Goal: Transaction & Acquisition: Download file/media

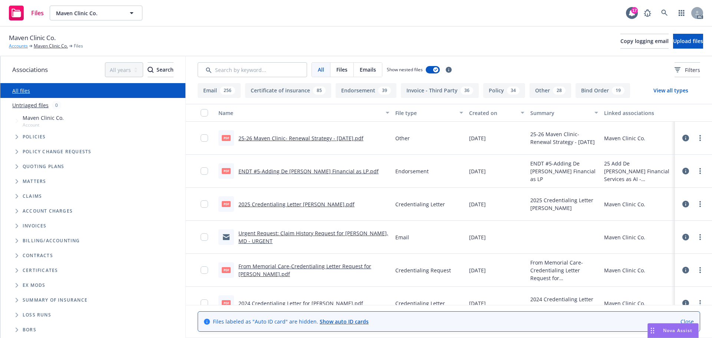
click at [15, 46] on link "Accounts" at bounding box center [18, 46] width 19 height 7
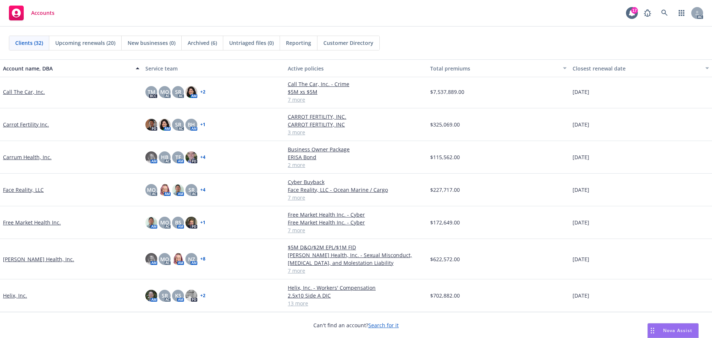
scroll to position [148, 0]
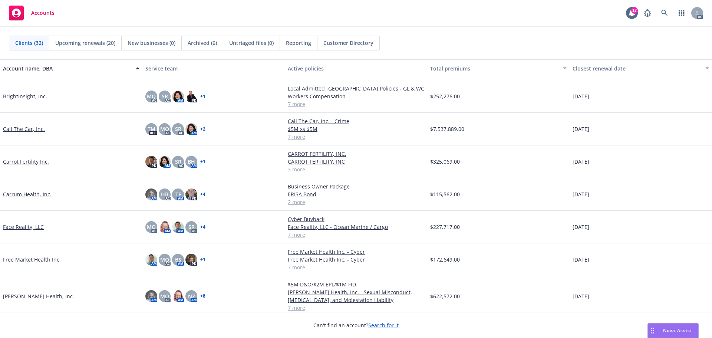
click at [20, 129] on link "Call The Car, Inc." at bounding box center [24, 129] width 42 height 8
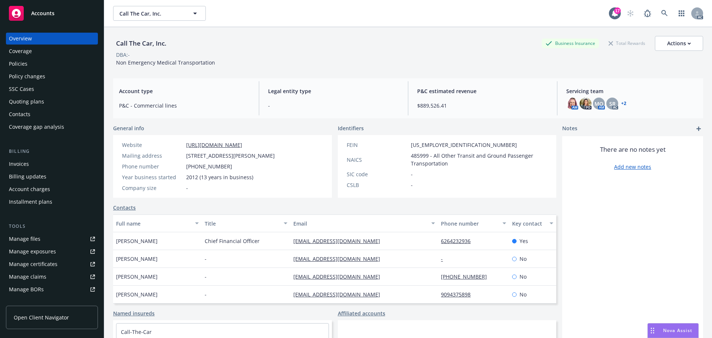
click at [29, 76] on div "Policy changes" at bounding box center [27, 76] width 36 height 12
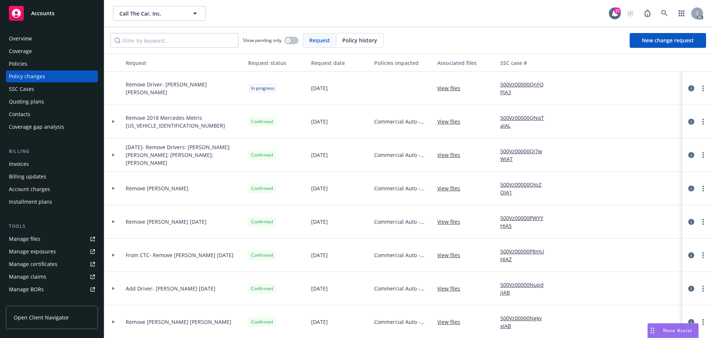
click at [688, 87] on icon "circleInformation" at bounding box center [691, 88] width 6 height 6
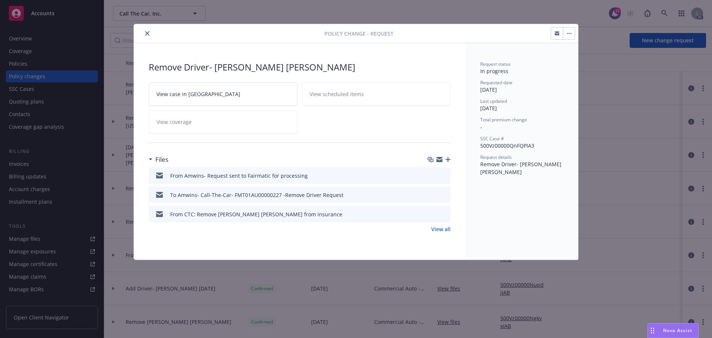
click at [440, 159] on icon "button" at bounding box center [439, 159] width 6 height 6
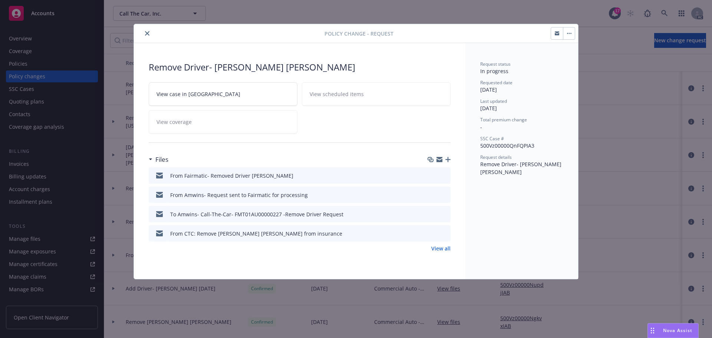
drag, startPoint x: 148, startPoint y: 32, endPoint x: 154, endPoint y: 32, distance: 6.3
click at [148, 32] on icon "close" at bounding box center [147, 33] width 4 height 4
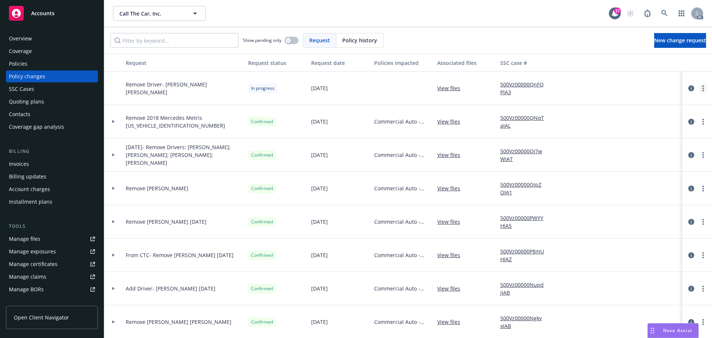
click at [702, 85] on icon "more" at bounding box center [702, 88] width 1 height 6
click at [620, 147] on link "Resume workflow" at bounding box center [637, 147] width 127 height 15
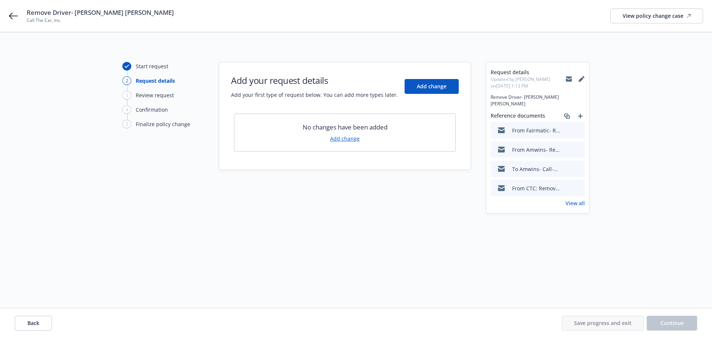
click at [347, 139] on link "Add change" at bounding box center [345, 139] width 30 height 8
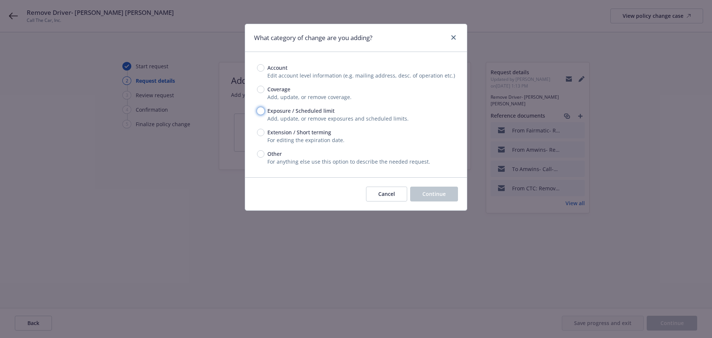
click at [262, 112] on input "Exposure / Scheduled limit" at bounding box center [260, 110] width 7 height 7
radio input "true"
click at [443, 195] on span "Continue" at bounding box center [433, 193] width 23 height 7
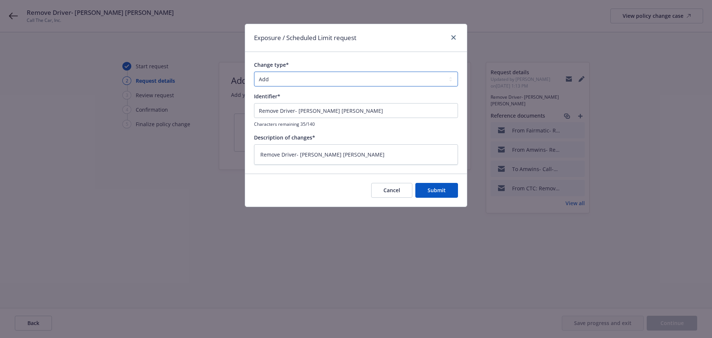
click at [423, 79] on select "Add Audit Change Remove" at bounding box center [356, 79] width 204 height 15
select select "REMOVE"
click at [254, 72] on select "Add Audit Change Remove" at bounding box center [356, 79] width 204 height 15
click at [439, 191] on span "Submit" at bounding box center [436, 189] width 18 height 7
type textarea "x"
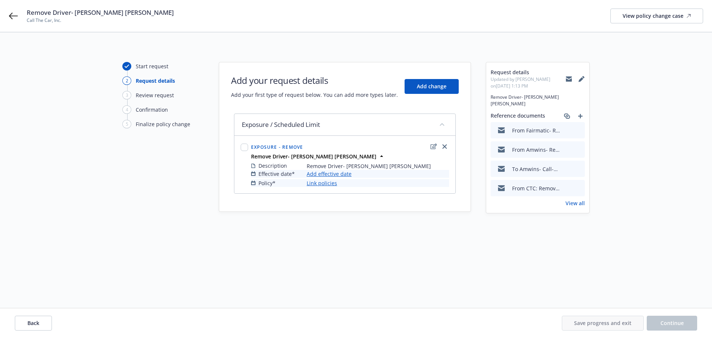
click at [338, 172] on link "Add effective date" at bounding box center [329, 174] width 45 height 8
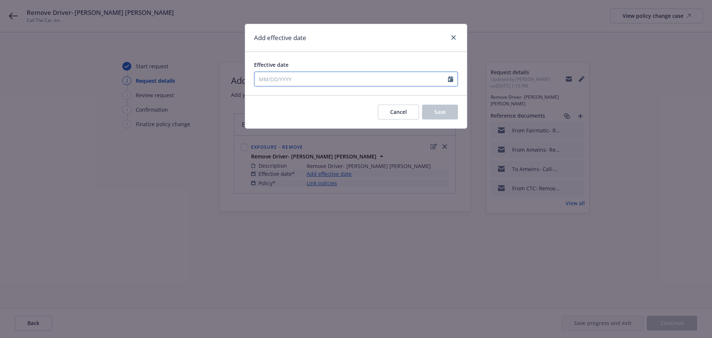
click at [452, 76] on icon "Calendar" at bounding box center [450, 79] width 5 height 6
select select "8"
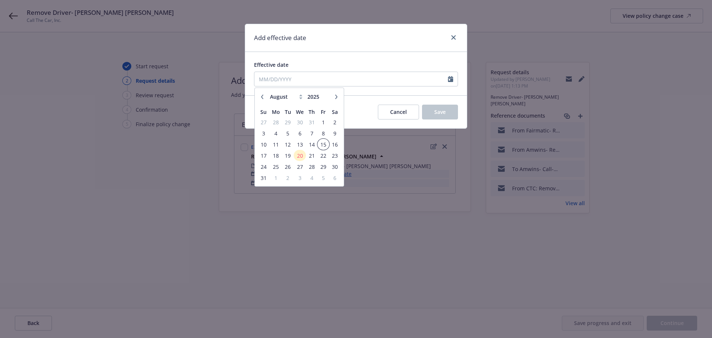
click at [324, 143] on span "15" at bounding box center [323, 144] width 10 height 9
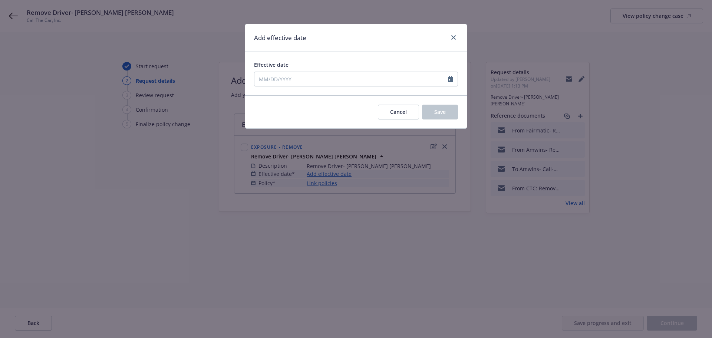
type input "08/15/2025"
click at [441, 109] on span "Save" at bounding box center [439, 111] width 11 height 7
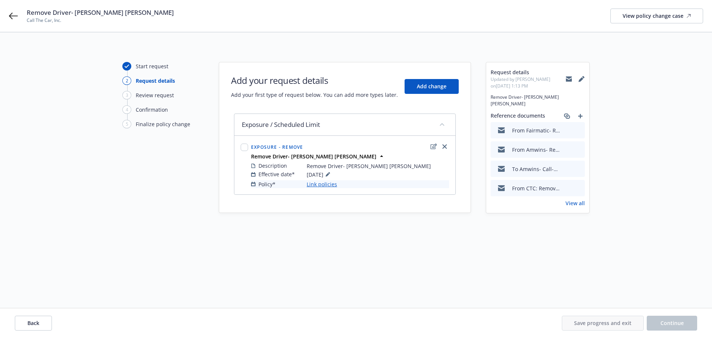
click at [316, 184] on link "Link policies" at bounding box center [322, 184] width 30 height 8
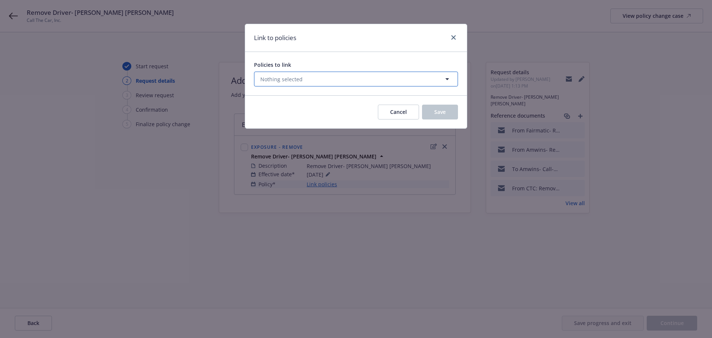
click at [292, 82] on span "Nothing selected" at bounding box center [281, 79] width 42 height 8
select select "ACTIVE"
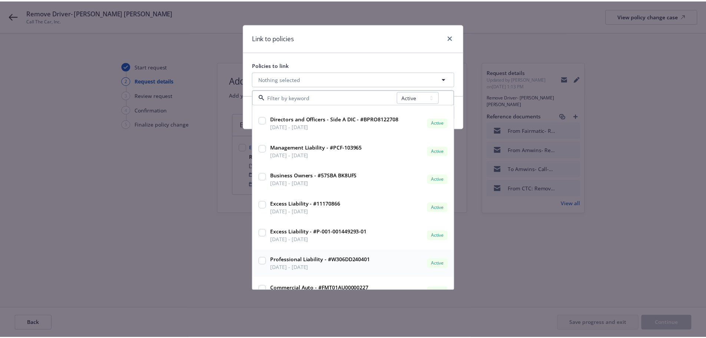
scroll to position [37, 0]
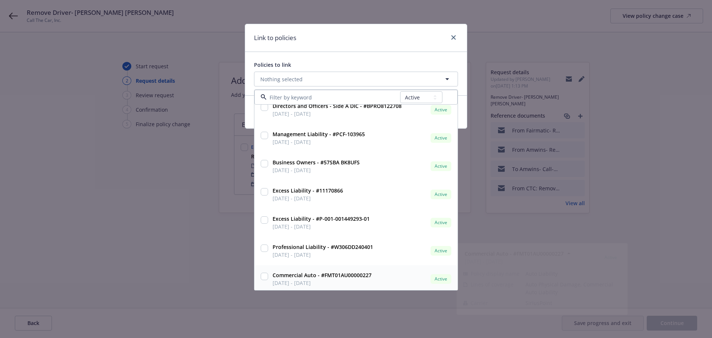
click at [266, 275] on input "checkbox" at bounding box center [264, 275] width 7 height 7
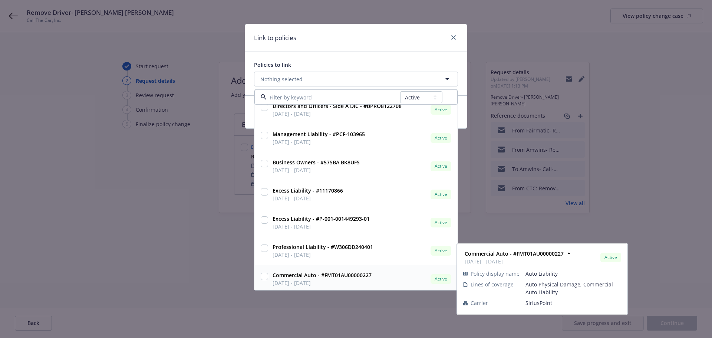
checkbox input "true"
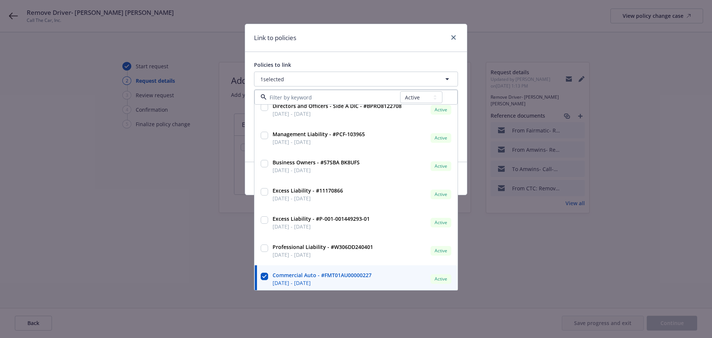
click at [220, 264] on div "Link to policies Policies to link 1 selected All Active Upcoming Expired Cancel…" at bounding box center [356, 169] width 712 height 338
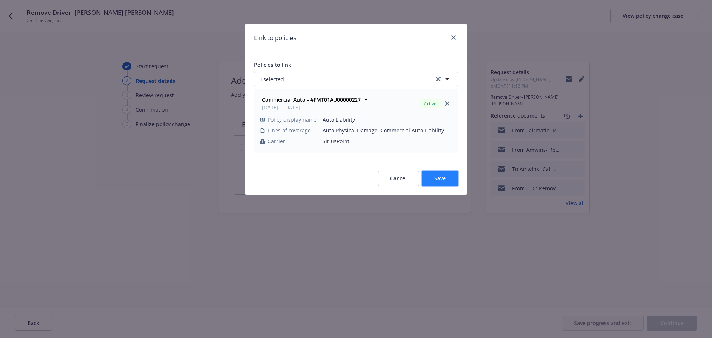
click at [449, 179] on button "Save" at bounding box center [440, 178] width 36 height 15
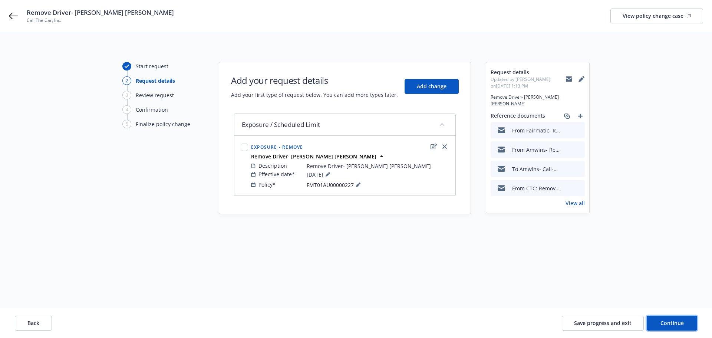
drag, startPoint x: 685, startPoint y: 323, endPoint x: 474, endPoint y: 293, distance: 212.7
click at [684, 323] on button "Continue" at bounding box center [671, 322] width 50 height 15
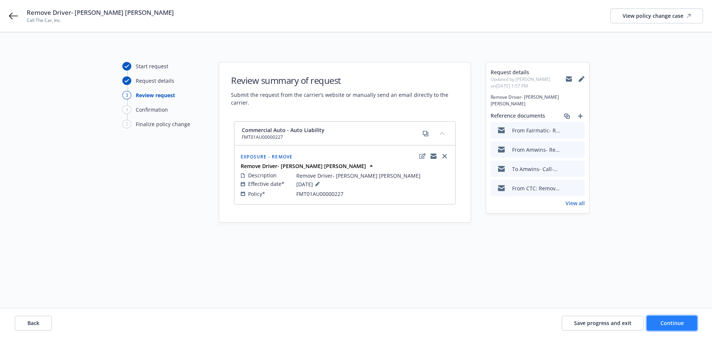
click at [672, 325] on span "Continue" at bounding box center [671, 322] width 23 height 7
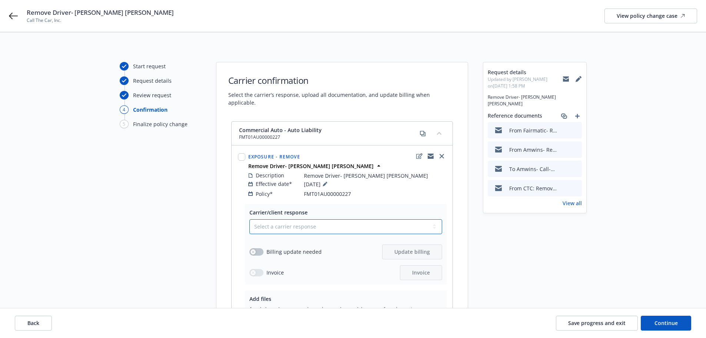
click at [344, 219] on select "Select a carrier response Accepted Accepted with revision No endorsement needed…" at bounding box center [345, 226] width 193 height 15
select select "NO_ENDORSEMENT_NEEDED"
click at [249, 219] on select "Select a carrier response Accepted Accepted with revision No endorsement needed…" at bounding box center [345, 226] width 193 height 15
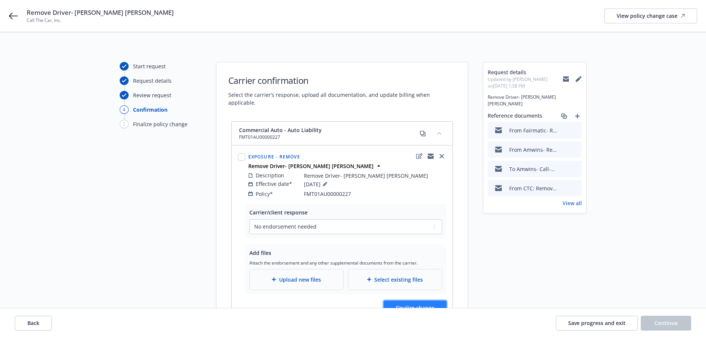
click at [422, 304] on span "Finalize change" at bounding box center [415, 307] width 39 height 7
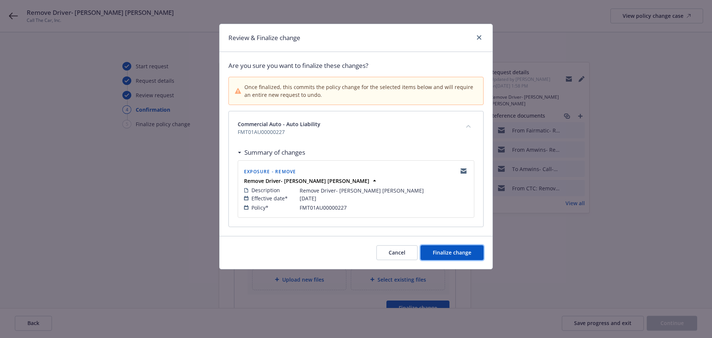
drag, startPoint x: 464, startPoint y: 249, endPoint x: 513, endPoint y: 249, distance: 49.3
click at [467, 249] on span "Finalize change" at bounding box center [452, 252] width 39 height 7
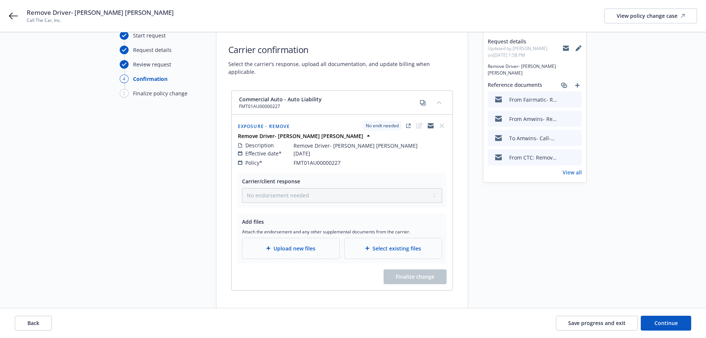
scroll to position [53, 0]
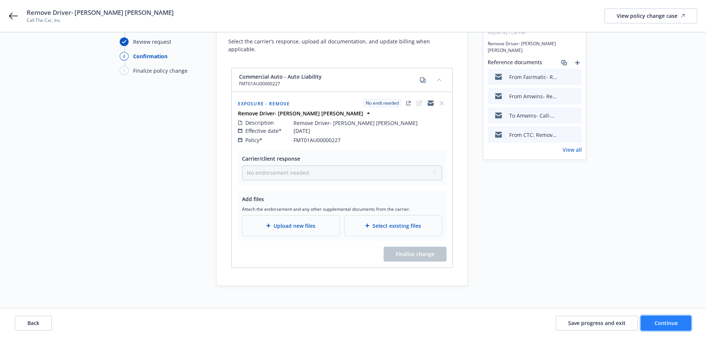
click at [678, 327] on button "Continue" at bounding box center [666, 322] width 50 height 15
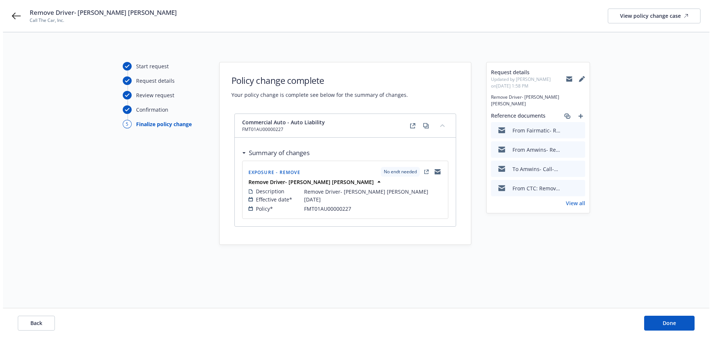
scroll to position [0, 0]
click at [673, 325] on span "Done" at bounding box center [671, 322] width 13 height 7
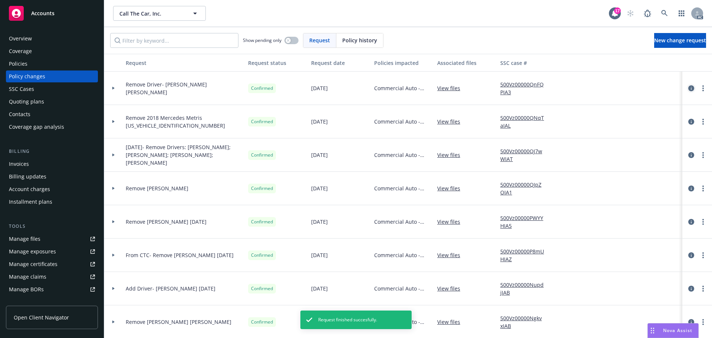
click at [688, 86] on icon "circleInformation" at bounding box center [691, 88] width 6 height 6
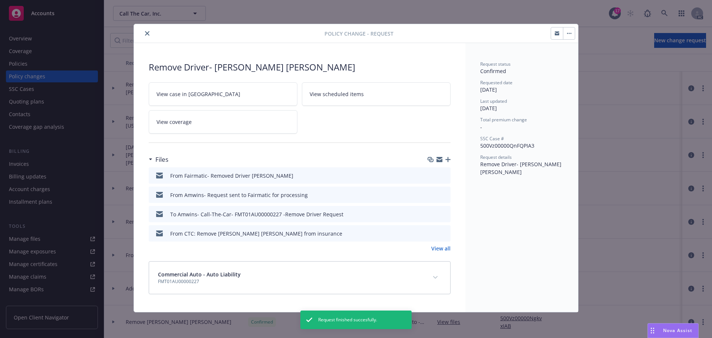
click at [206, 88] on link "View case in SSC" at bounding box center [223, 93] width 149 height 23
click at [145, 32] on icon "close" at bounding box center [147, 33] width 4 height 4
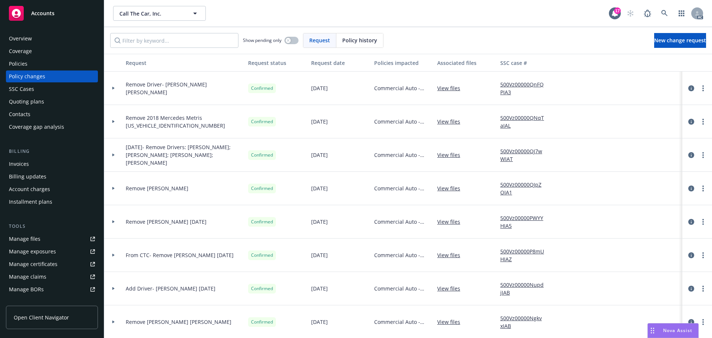
click at [58, 19] on div "Accounts" at bounding box center [52, 13] width 86 height 15
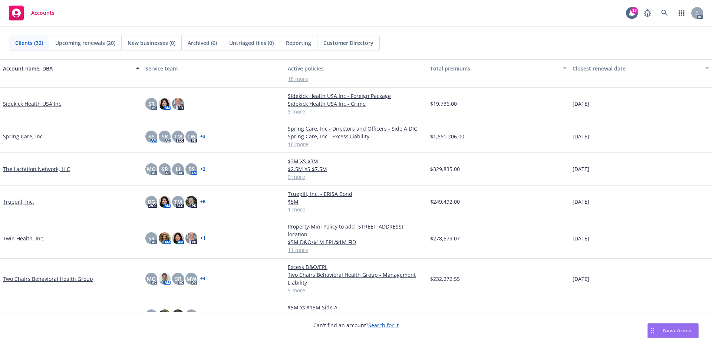
scroll to position [741, 0]
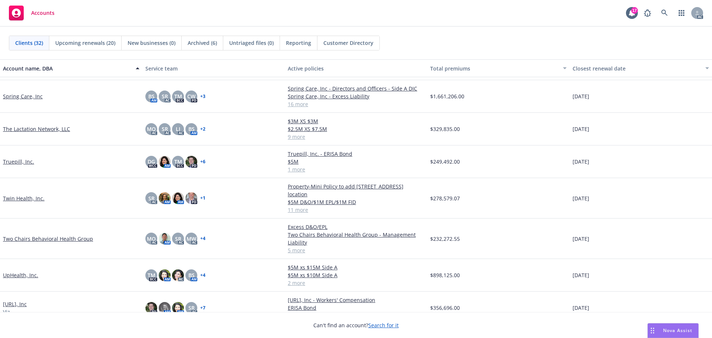
click at [26, 195] on link "Twin Health, Inc." at bounding box center [24, 198] width 42 height 8
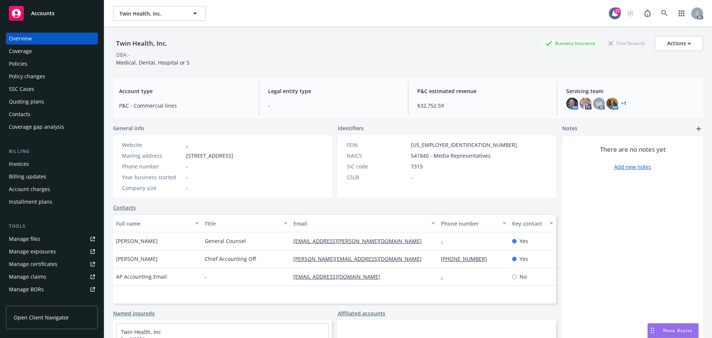
click at [21, 78] on div "Policy changes" at bounding box center [27, 76] width 36 height 12
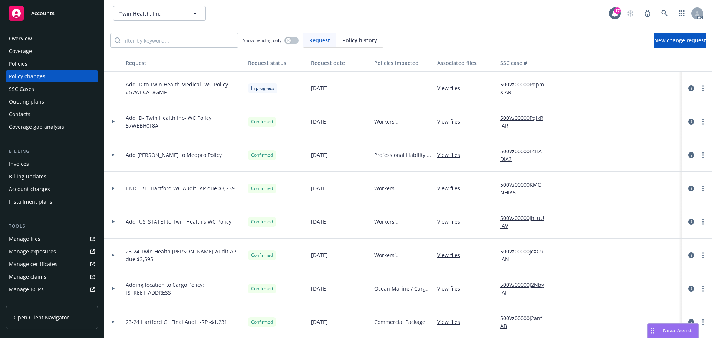
click at [41, 13] on span "Accounts" at bounding box center [42, 13] width 23 height 6
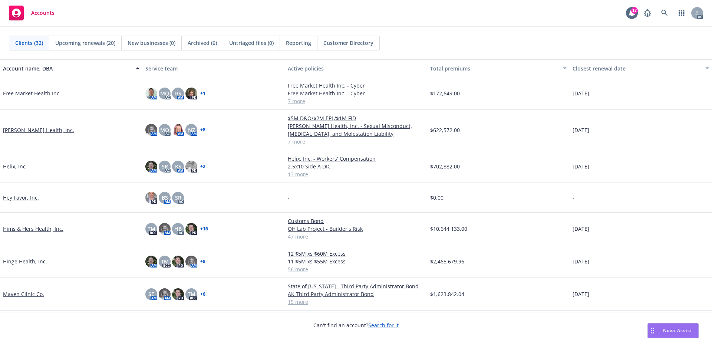
scroll to position [371, 0]
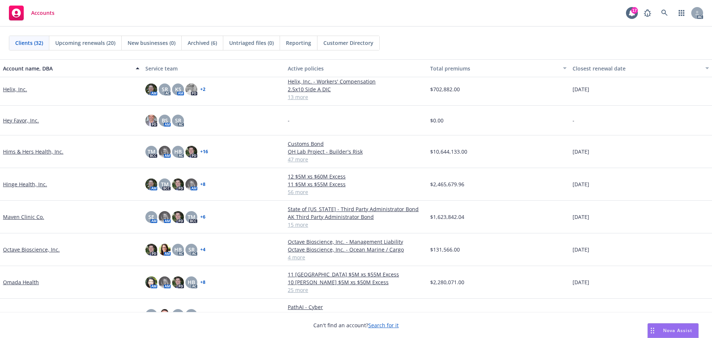
click at [22, 185] on link "Hinge Health, Inc." at bounding box center [25, 184] width 44 height 8
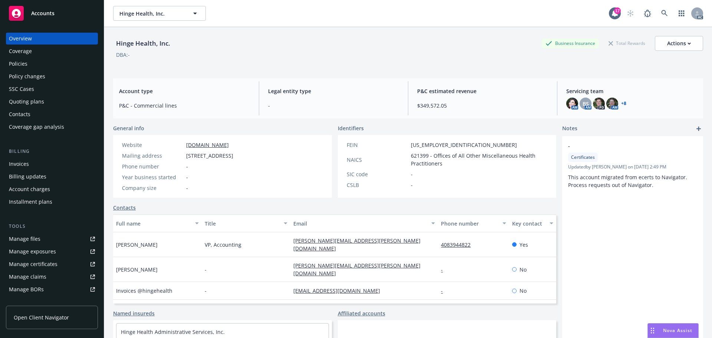
click at [18, 64] on div "Policies" at bounding box center [18, 64] width 19 height 12
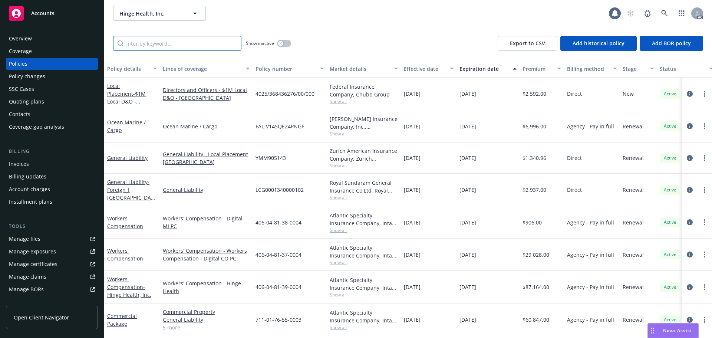
click at [143, 44] on input "Filter by keyword..." at bounding box center [177, 43] width 128 height 15
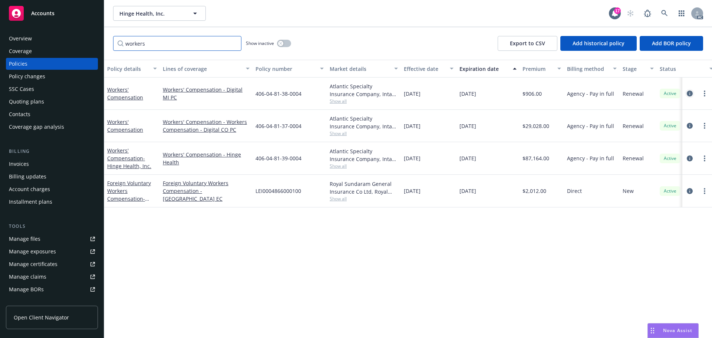
type input "workers"
click at [689, 92] on icon "circleInformation" at bounding box center [689, 93] width 6 height 6
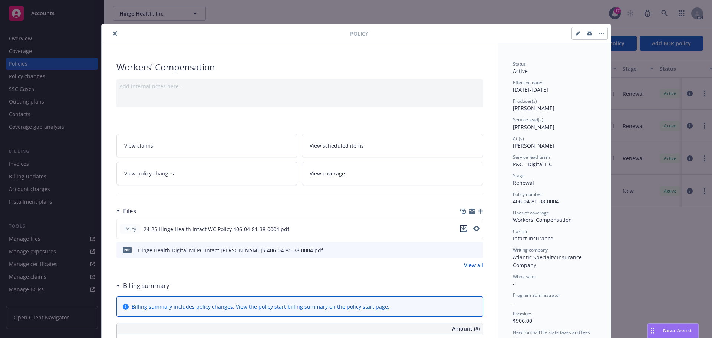
click at [461, 229] on icon "download file" at bounding box center [463, 228] width 6 height 6
click at [462, 228] on icon "download file" at bounding box center [463, 228] width 6 height 6
click at [113, 34] on icon "close" at bounding box center [115, 33] width 4 height 4
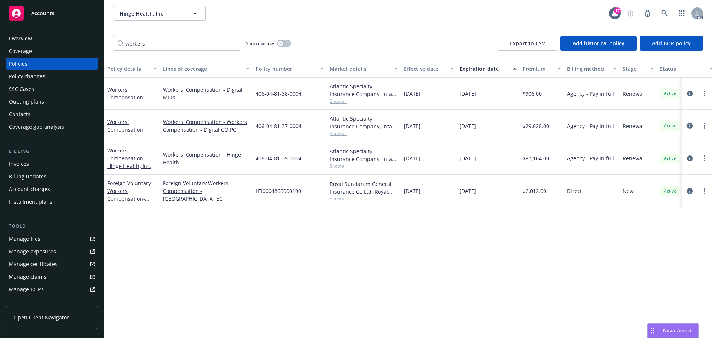
click at [688, 123] on icon "circleInformation" at bounding box center [689, 126] width 6 height 6
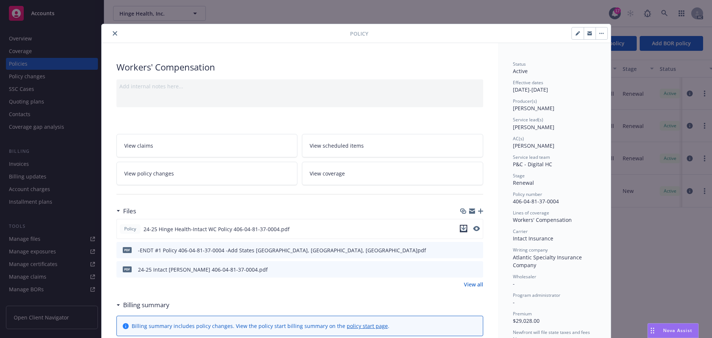
click at [462, 229] on icon "download file" at bounding box center [463, 228] width 6 height 6
drag, startPoint x: 111, startPoint y: 32, endPoint x: 119, endPoint y: 33, distance: 8.2
click at [113, 32] on icon "close" at bounding box center [115, 33] width 4 height 4
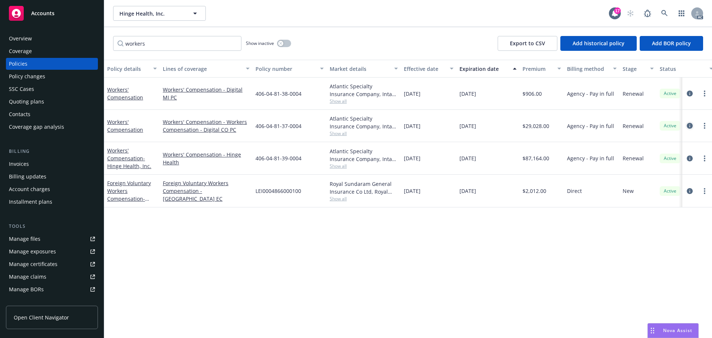
click at [689, 126] on icon "circleInformation" at bounding box center [689, 126] width 6 height 6
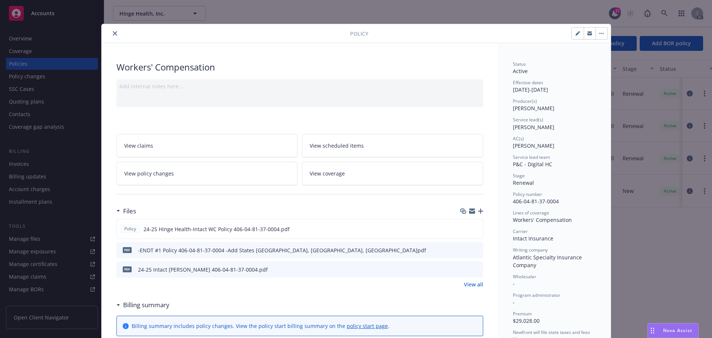
scroll to position [22, 0]
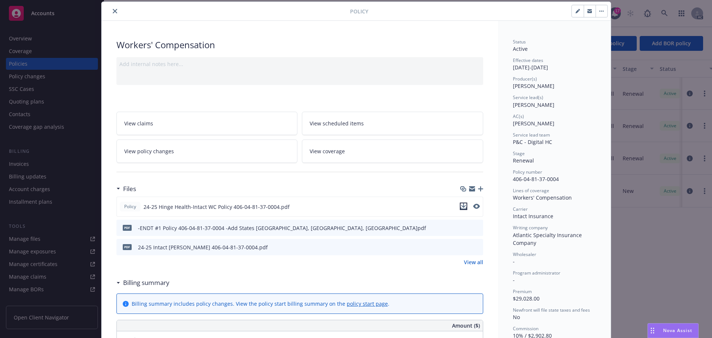
click at [461, 205] on icon "download file" at bounding box center [463, 205] width 5 height 4
